Goal: Information Seeking & Learning: Learn about a topic

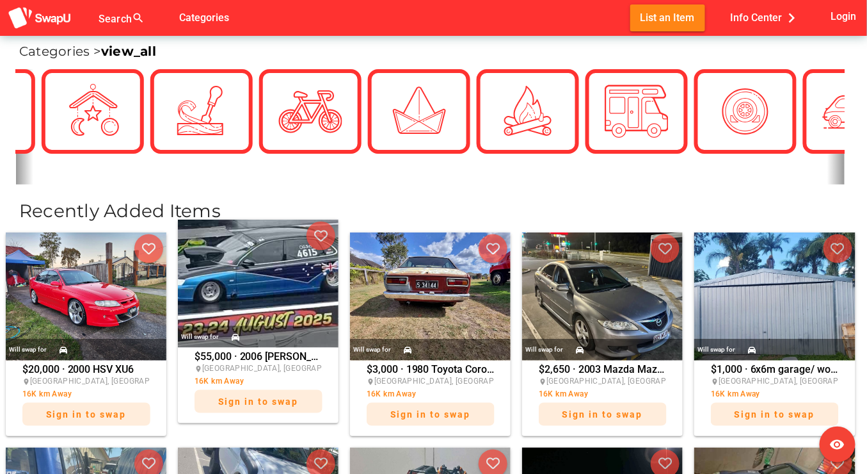
scroll to position [362, 0]
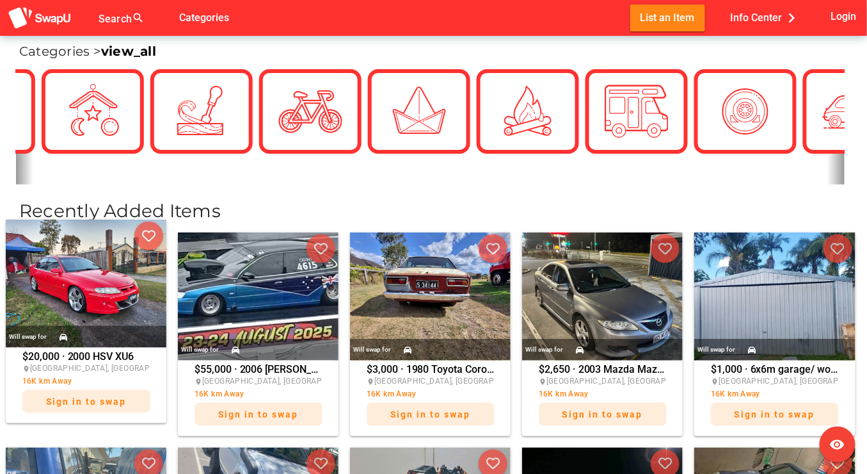
click at [120, 292] on img at bounding box center [86, 284] width 161 height 128
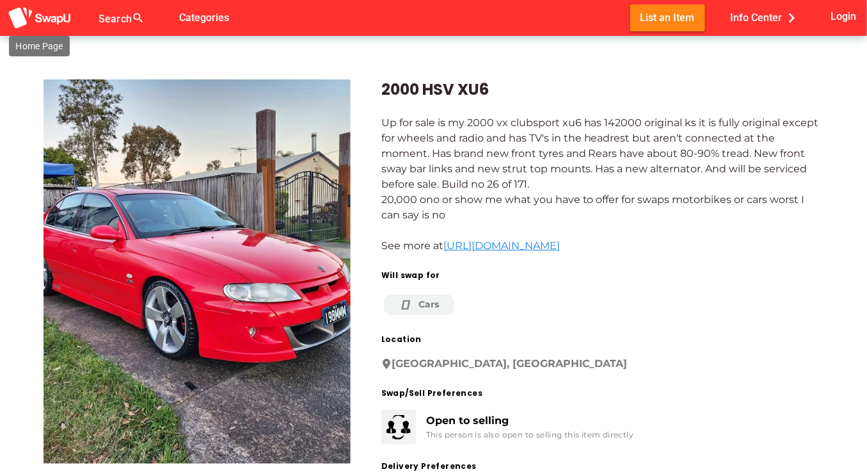
click at [54, 17] on img at bounding box center [40, 18] width 64 height 24
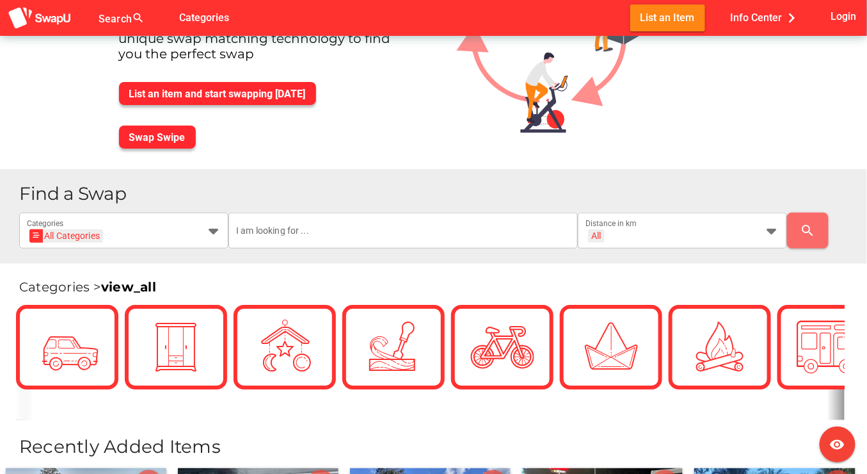
scroll to position [127, 0]
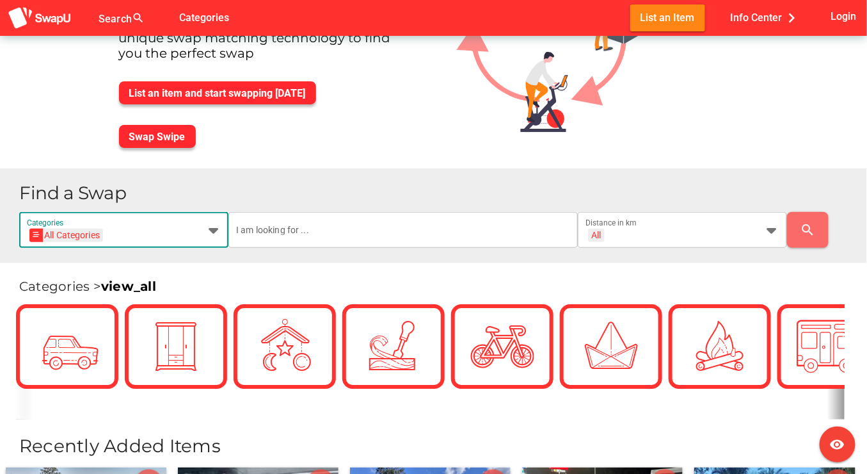
click at [214, 232] on icon at bounding box center [212, 229] width 15 height 15
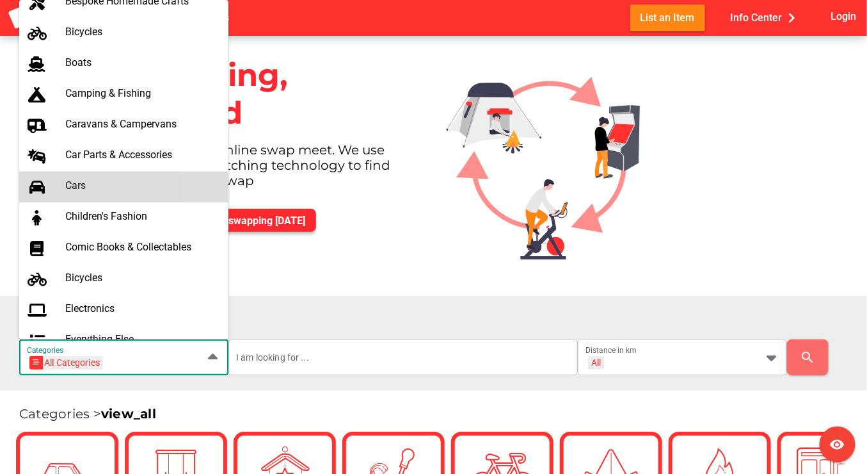
scroll to position [136, 0]
click at [76, 186] on div "Cars" at bounding box center [141, 185] width 153 height 12
type input "Cars"
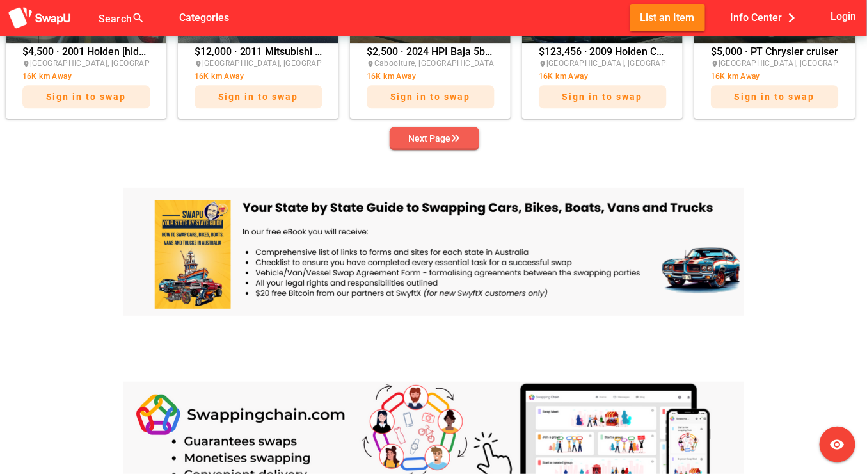
scroll to position [896, 0]
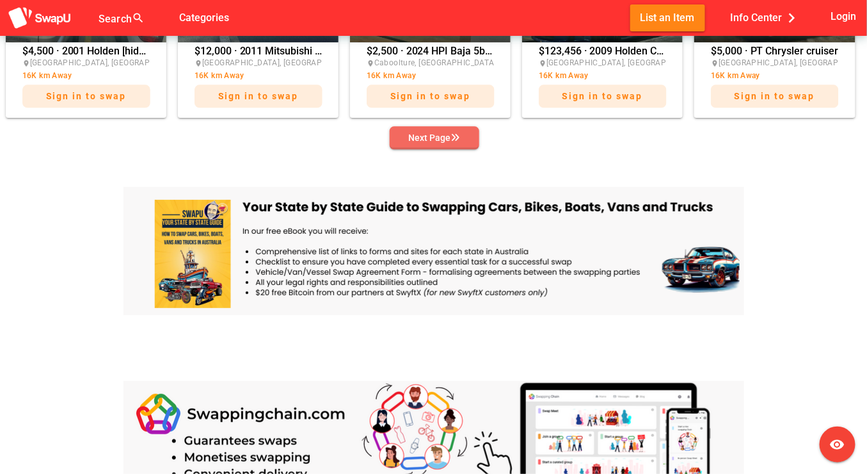
click at [440, 141] on div "Next Page" at bounding box center [434, 137] width 51 height 15
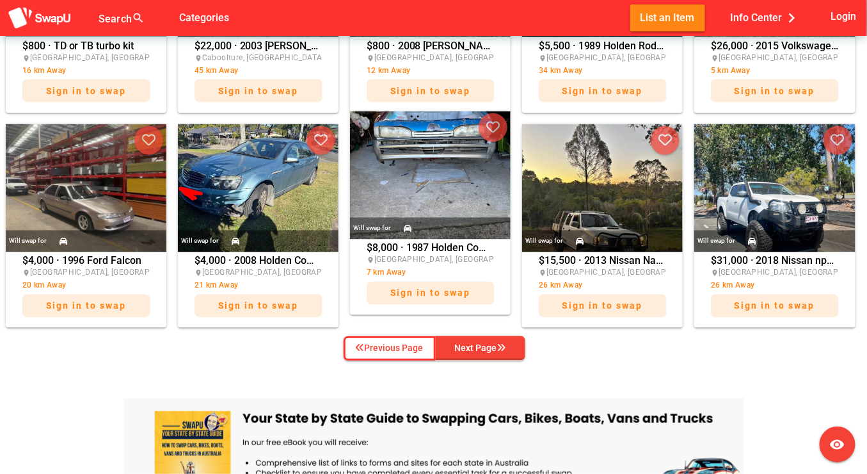
scroll to position [686, 0]
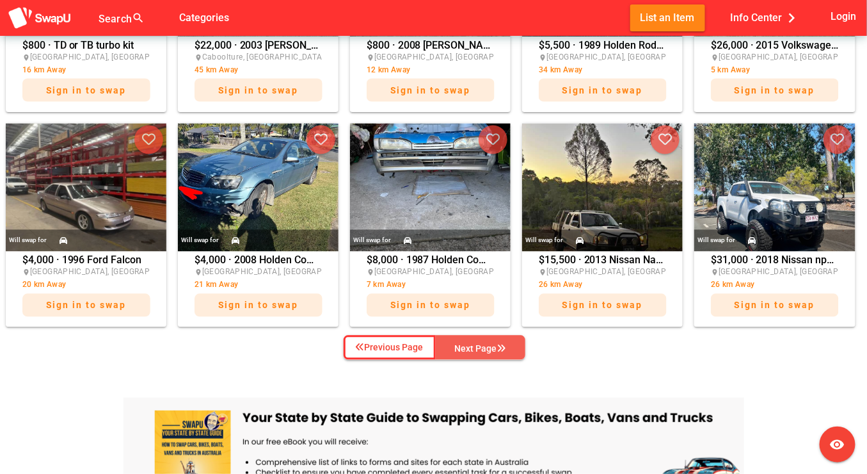
click at [490, 344] on div "Next Page" at bounding box center [480, 348] width 51 height 15
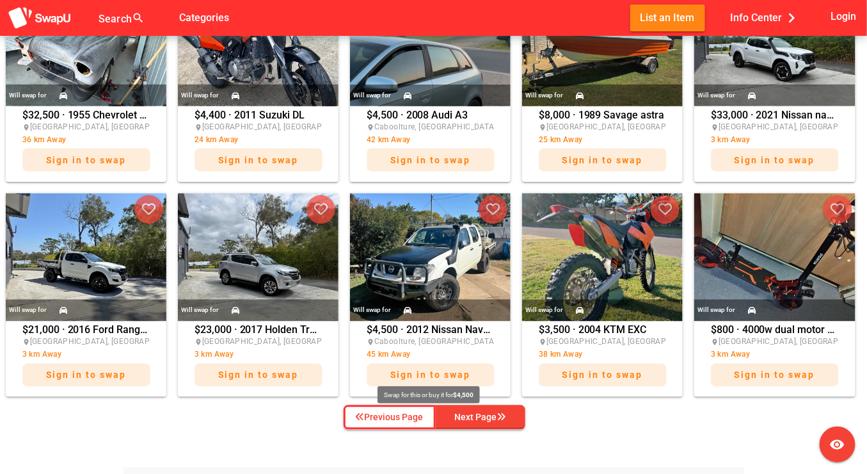
scroll to position [618, 0]
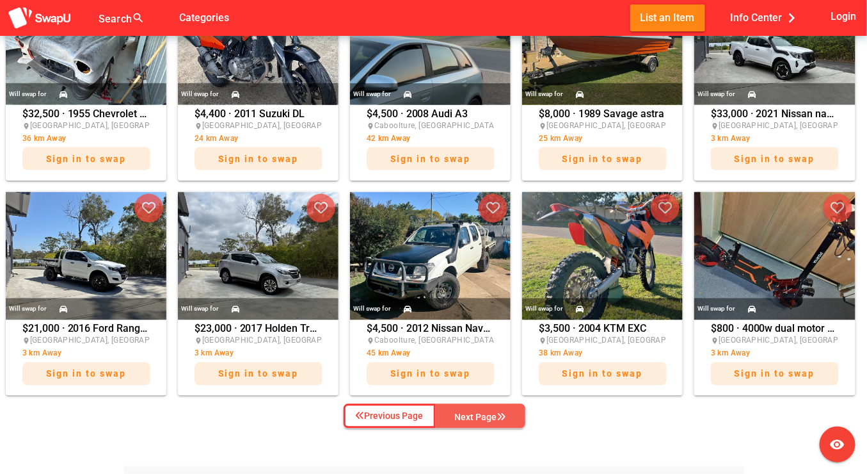
click at [478, 413] on div "Next Page" at bounding box center [480, 417] width 51 height 15
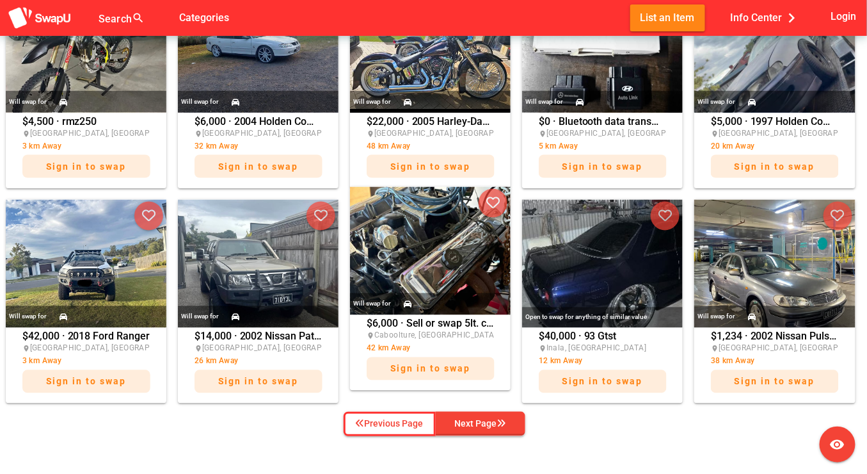
scroll to position [611, 0]
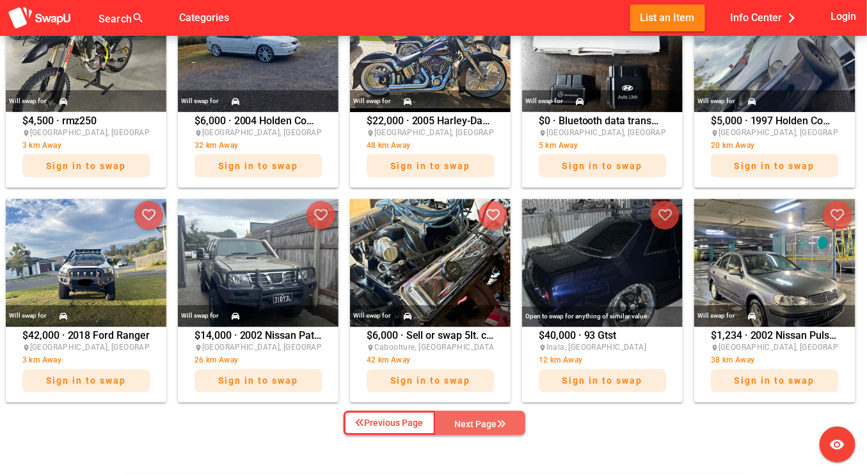
click at [483, 421] on div "Next Page" at bounding box center [480, 424] width 51 height 15
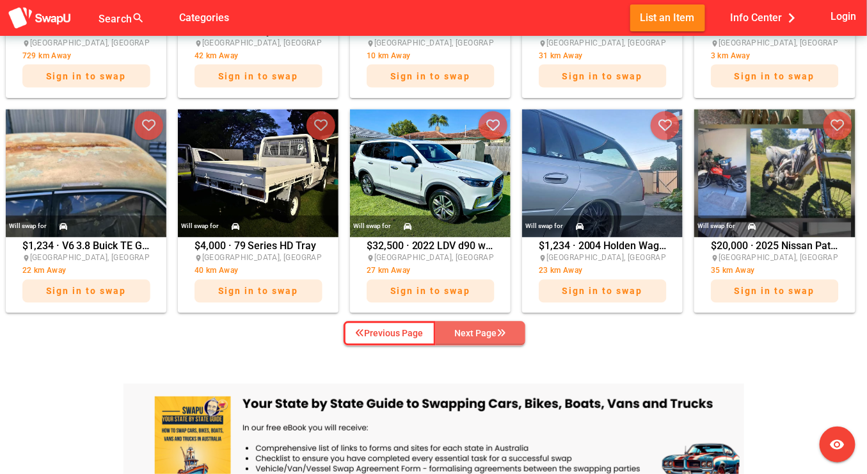
scroll to position [700, 0]
click at [490, 336] on div "Next Page" at bounding box center [480, 333] width 51 height 15
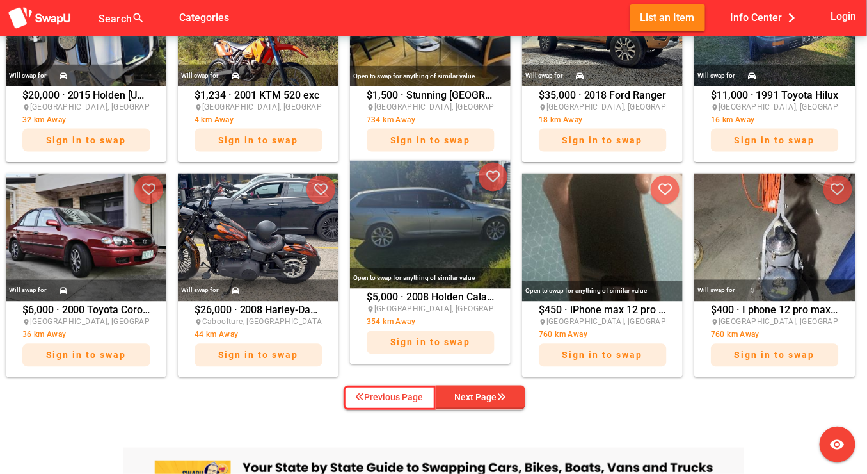
scroll to position [637, 0]
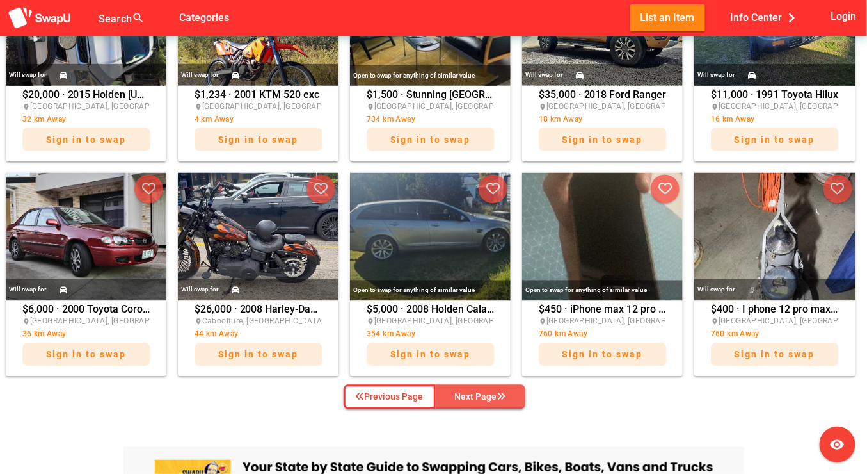
click at [483, 398] on div "Next Page" at bounding box center [480, 396] width 51 height 15
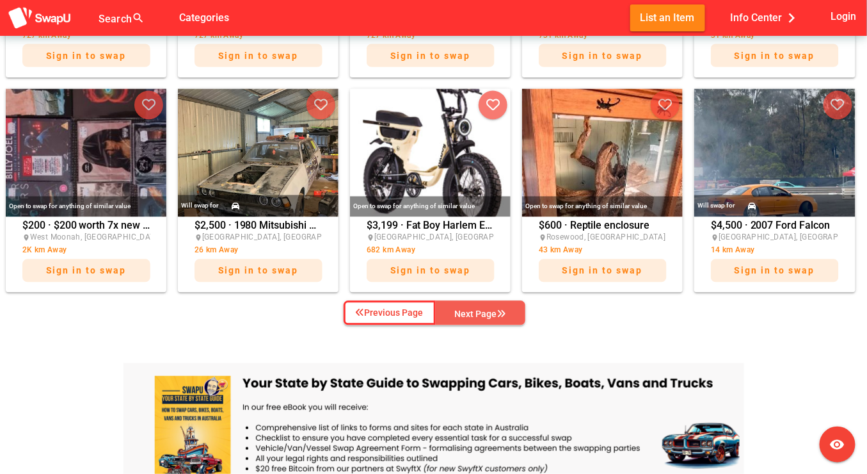
click at [479, 312] on div "Next Page" at bounding box center [480, 314] width 51 height 15
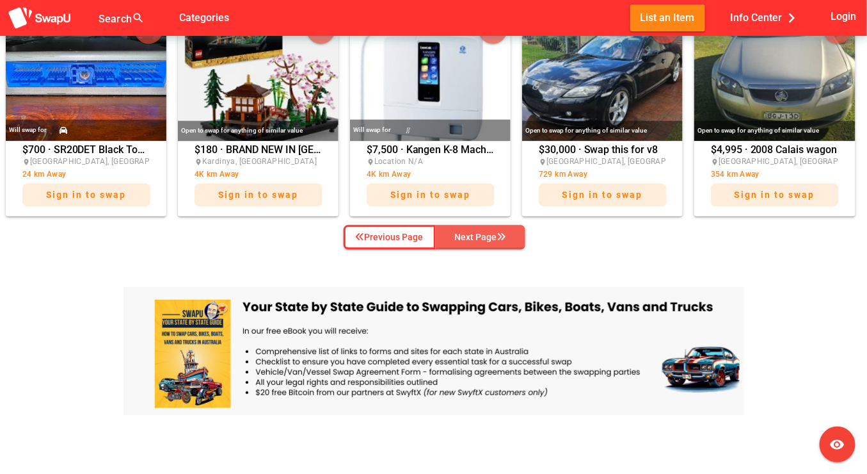
scroll to position [798, 0]
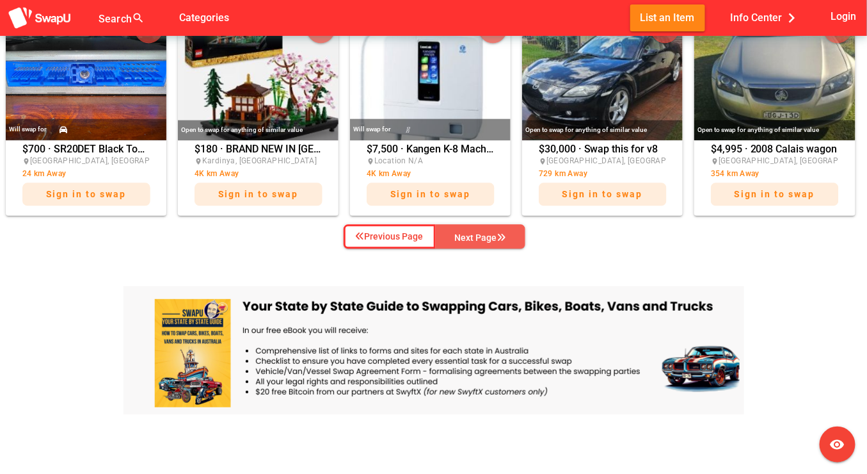
click at [463, 238] on div "Next Page" at bounding box center [480, 237] width 51 height 15
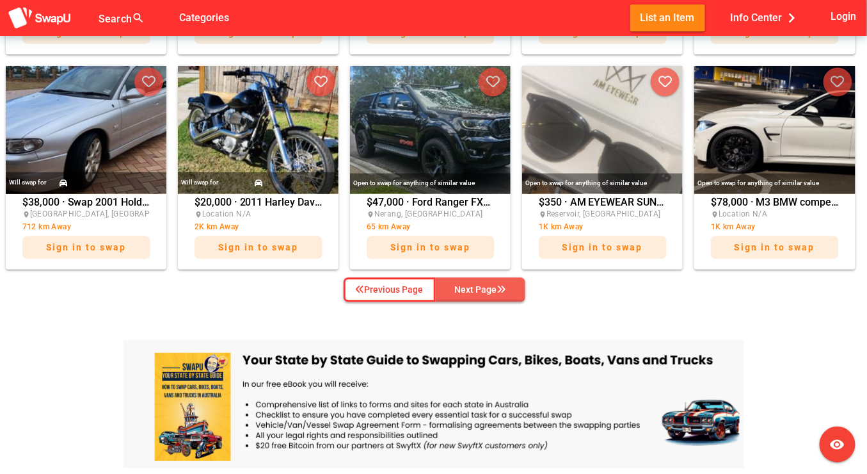
scroll to position [745, 0]
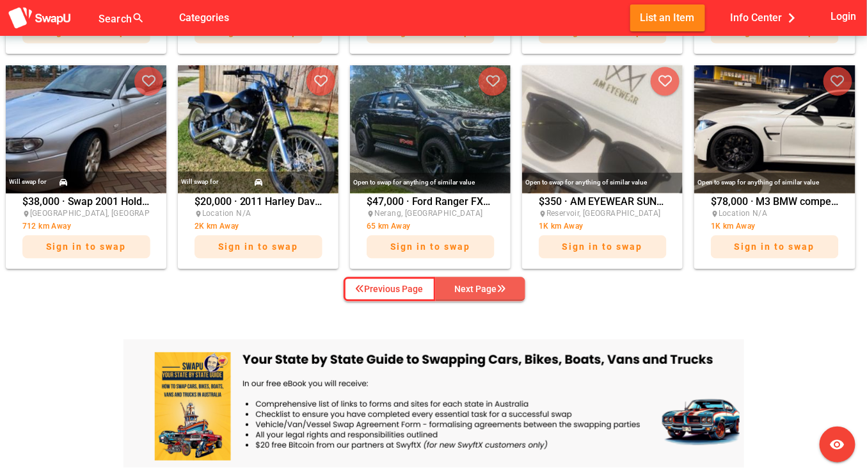
click at [493, 286] on div "Next Page" at bounding box center [480, 289] width 51 height 15
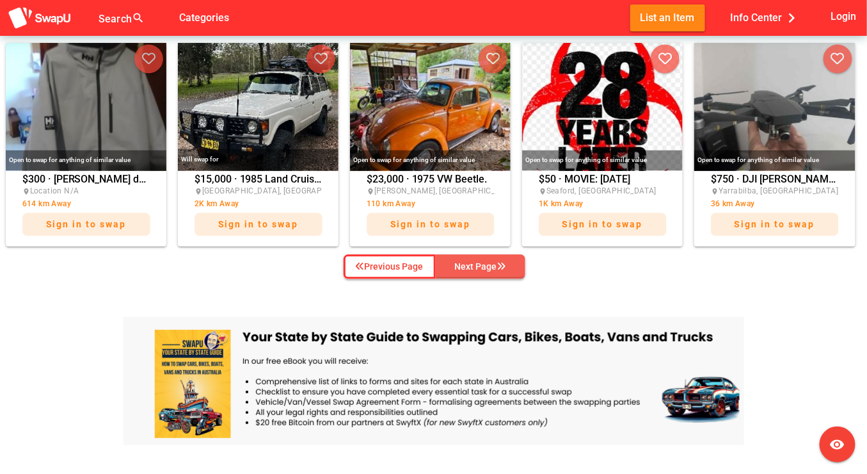
scroll to position [768, 0]
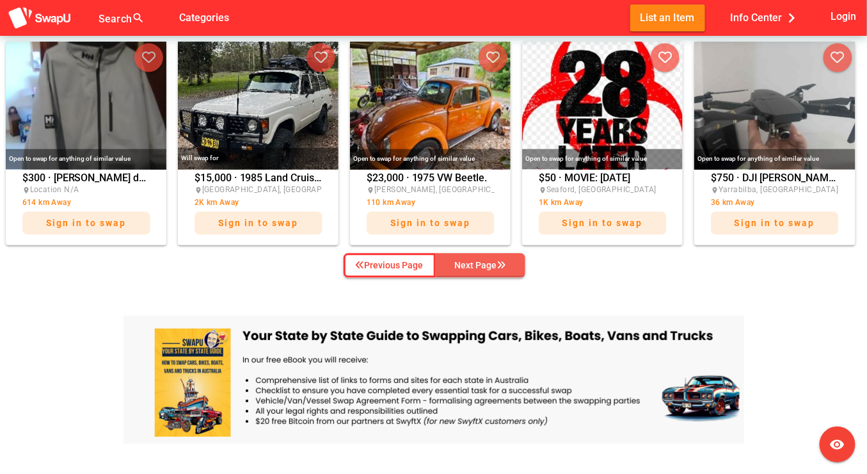
click at [490, 260] on div "Next Page" at bounding box center [480, 265] width 51 height 15
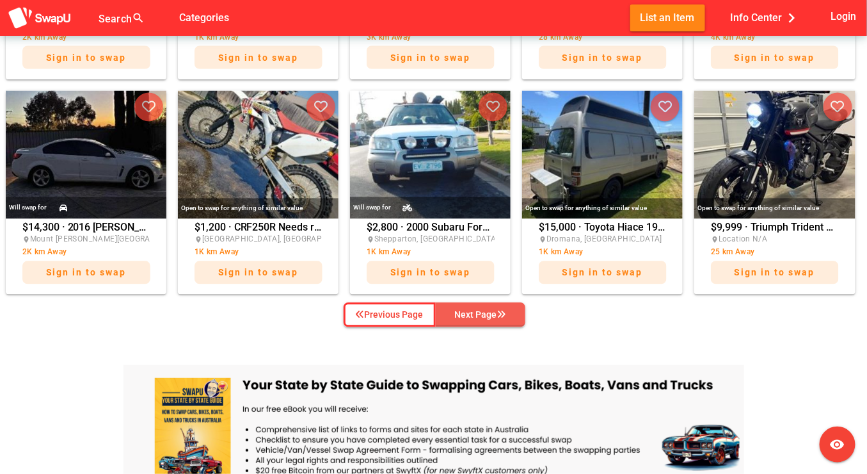
scroll to position [720, 0]
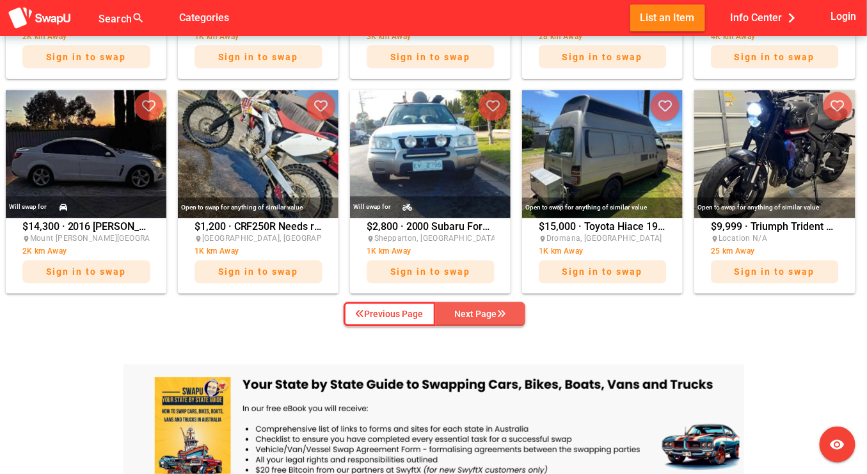
click at [487, 318] on div "Next Page" at bounding box center [480, 314] width 51 height 15
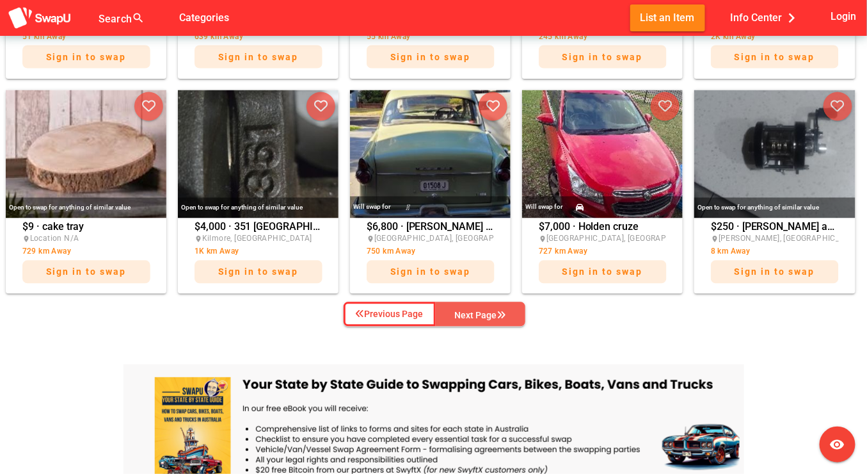
click at [494, 315] on div "Next Page" at bounding box center [480, 315] width 51 height 15
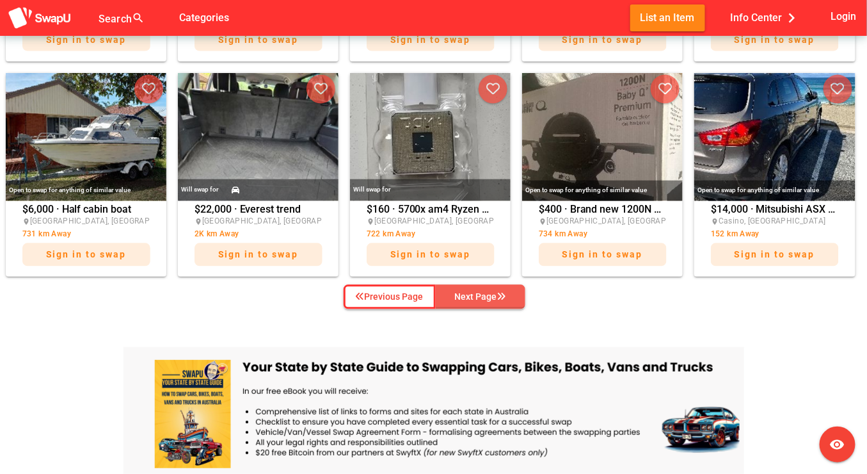
scroll to position [737, 0]
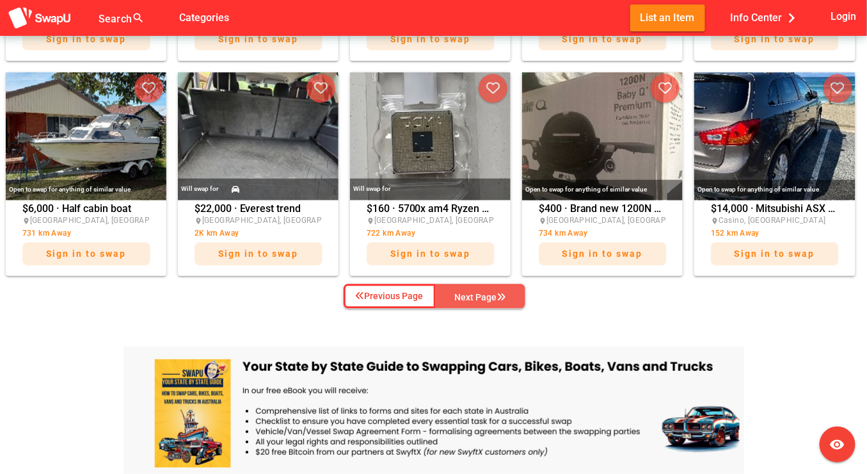
click at [494, 296] on div "Next Page" at bounding box center [480, 297] width 51 height 15
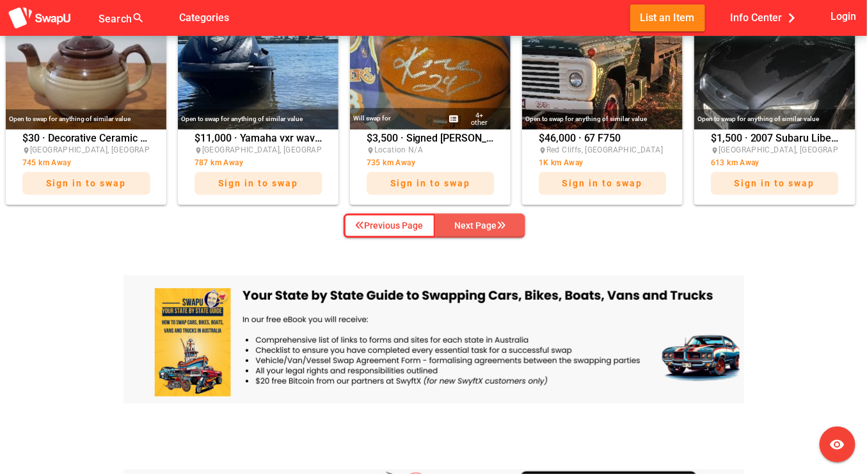
scroll to position [809, 0]
click at [488, 225] on div "Next Page" at bounding box center [480, 224] width 51 height 15
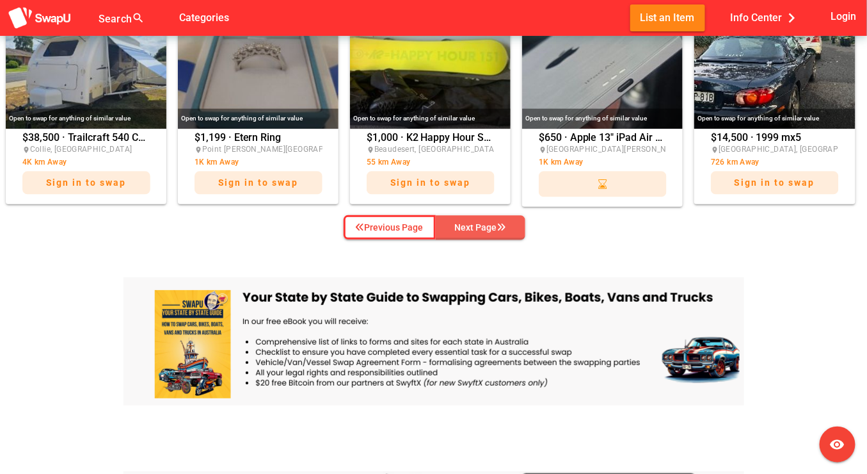
click at [476, 223] on div "Next Page" at bounding box center [480, 227] width 51 height 15
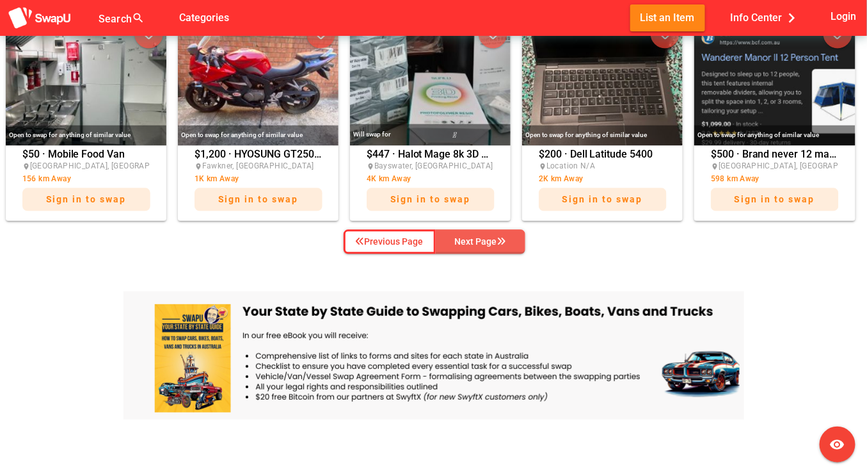
scroll to position [793, 0]
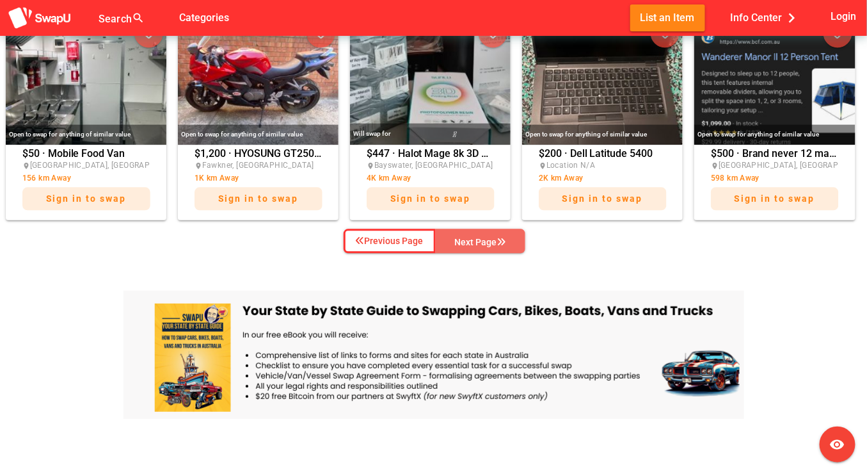
click at [476, 238] on div "Next Page" at bounding box center [480, 241] width 51 height 15
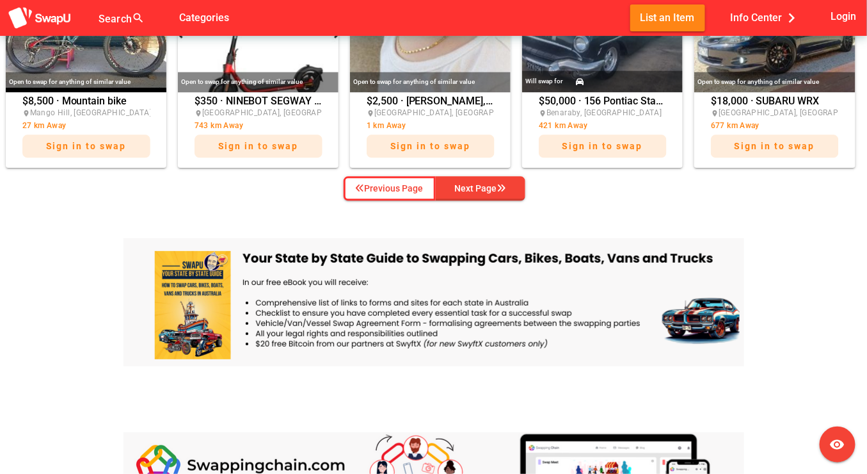
scroll to position [846, 0]
click at [476, 183] on div "Next Page" at bounding box center [480, 189] width 51 height 15
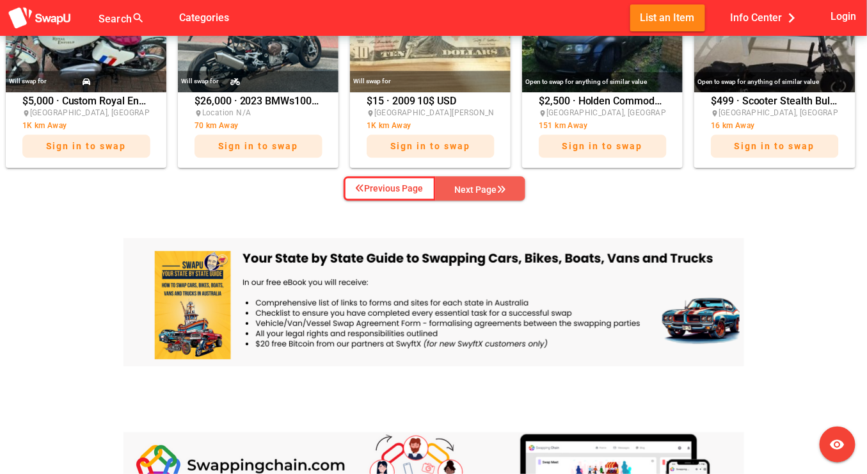
click at [481, 182] on div "Next Page" at bounding box center [480, 189] width 51 height 15
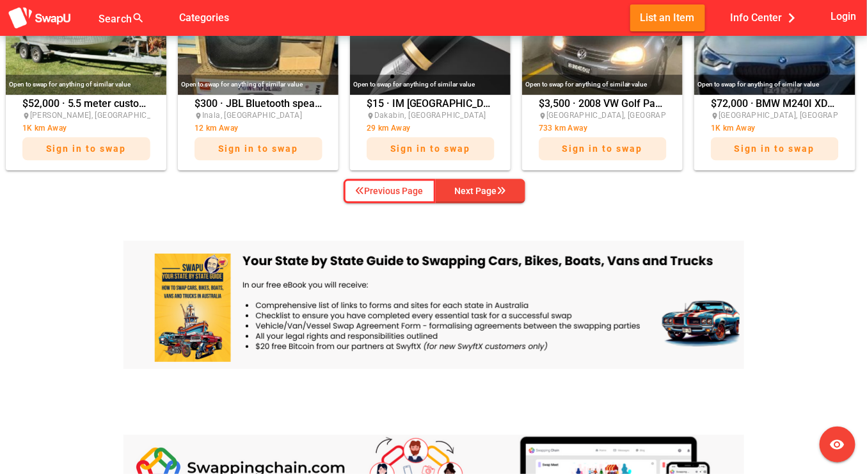
scroll to position [844, 0]
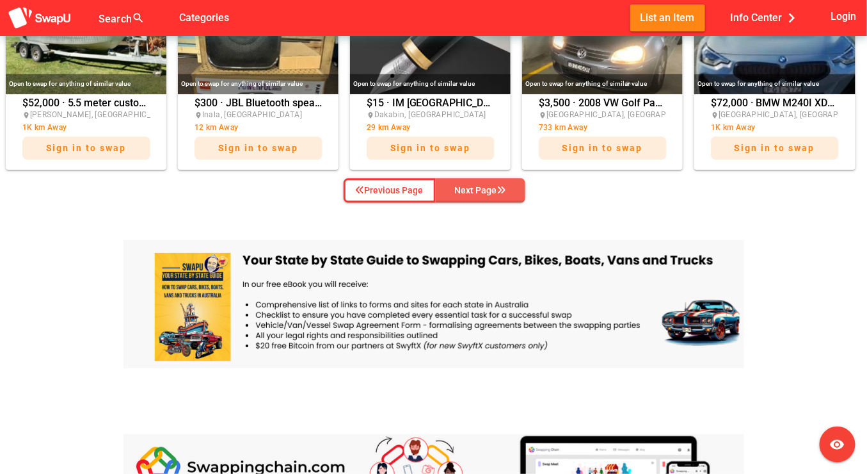
click at [503, 186] on icon "button" at bounding box center [501, 190] width 9 height 9
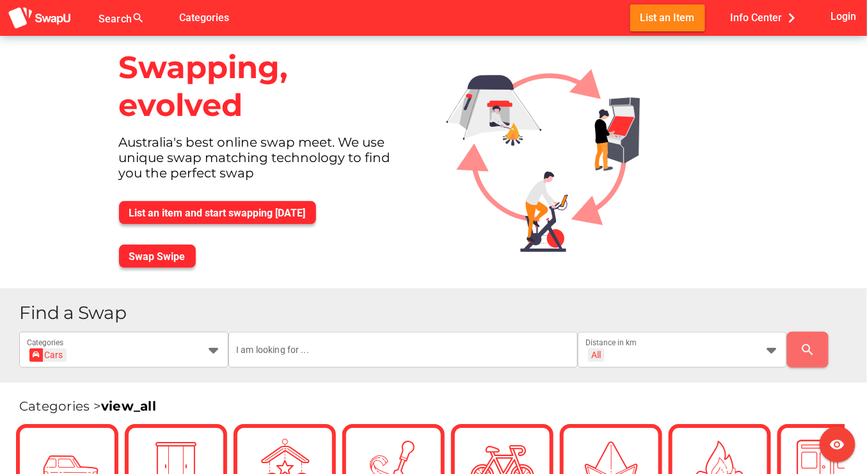
scroll to position [0, 0]
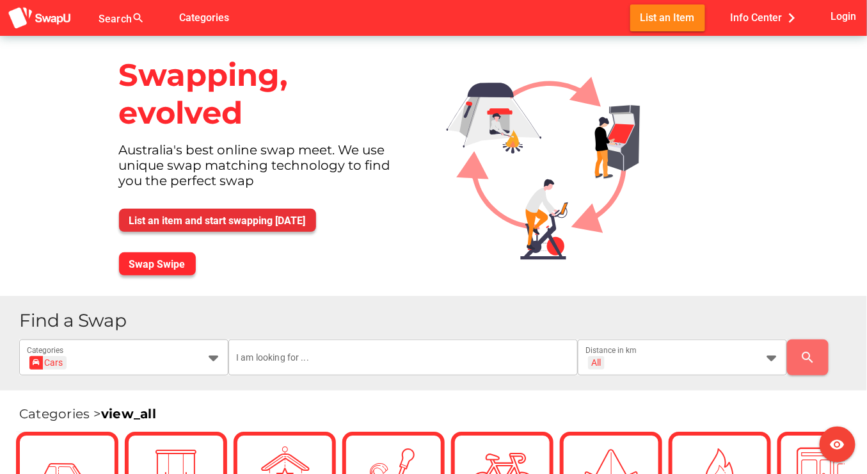
click at [234, 225] on span "List an item and start swapping today" at bounding box center [217, 220] width 177 height 12
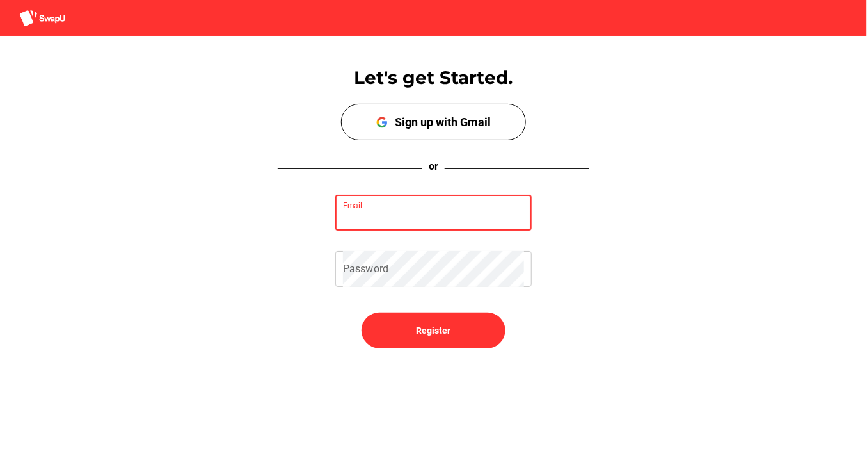
click at [358, 212] on input "Email" at bounding box center [433, 213] width 181 height 36
click at [625, 225] on div "Email Password" at bounding box center [433, 240] width 867 height 113
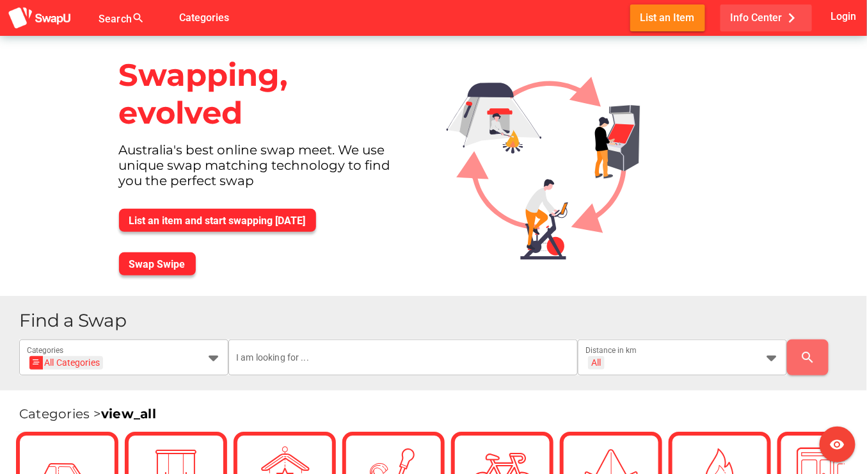
click at [767, 15] on span "Info Center chevron_right" at bounding box center [766, 17] width 71 height 21
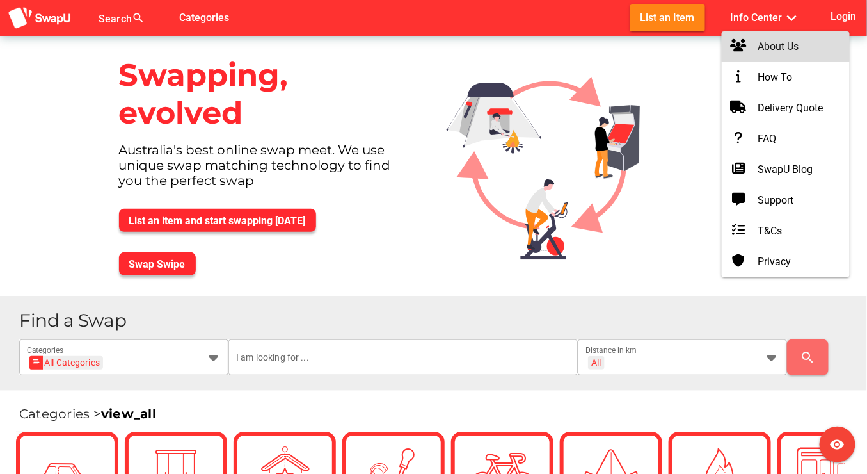
click at [775, 44] on div "About Us" at bounding box center [786, 46] width 108 height 15
